Goal: Transaction & Acquisition: Subscribe to service/newsletter

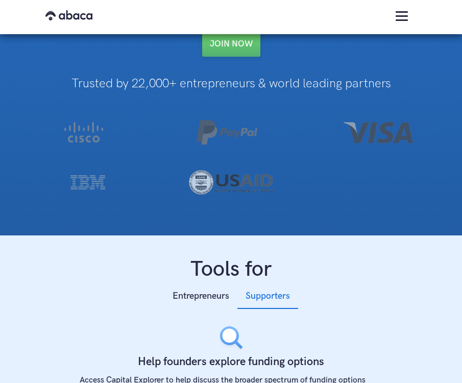
scroll to position [118, 0]
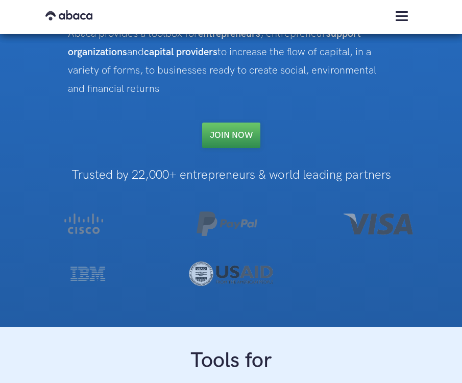
click at [238, 133] on link "Join NOW" at bounding box center [231, 135] width 58 height 26
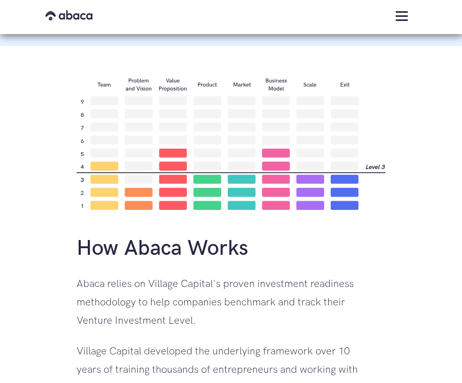
scroll to position [1018, 0]
